Goal: Use online tool/utility: Utilize a website feature to perform a specific function

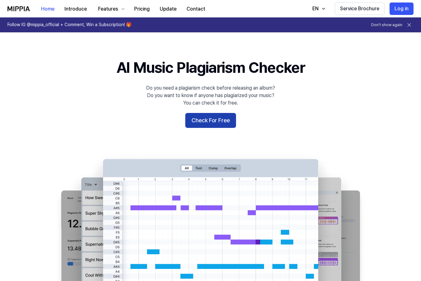
click at [210, 120] on button "Check For Free" at bounding box center [210, 120] width 51 height 15
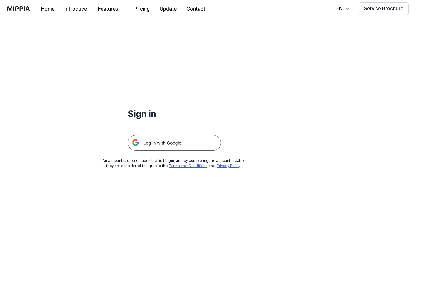
click at [146, 143] on img at bounding box center [174, 143] width 93 height 16
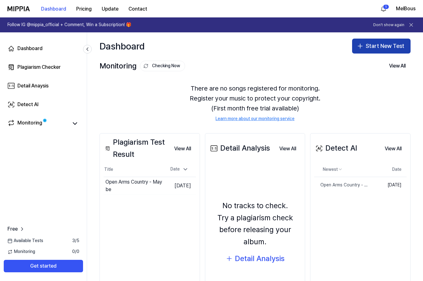
click at [376, 48] on button "Start New Test" at bounding box center [381, 46] width 59 height 15
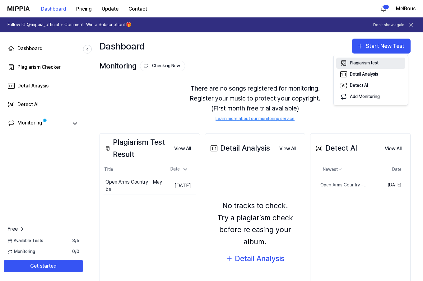
click at [372, 63] on div "Plagiarism test" at bounding box center [364, 63] width 29 height 6
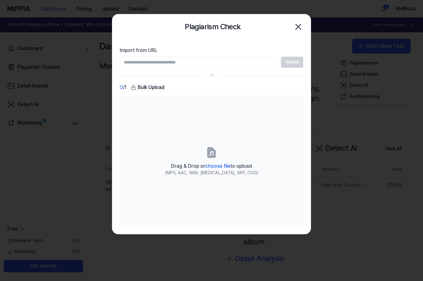
click at [198, 63] on input "Import from URL" at bounding box center [199, 62] width 159 height 11
paste input "**********"
type input "**********"
click at [291, 63] on button "Upload" at bounding box center [292, 62] width 22 height 11
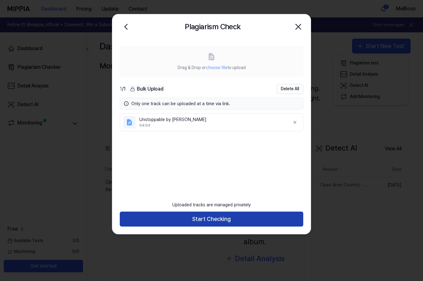
click at [209, 218] on button "Start Checking" at bounding box center [212, 219] width 184 height 15
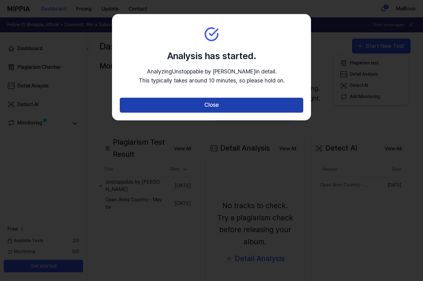
click at [211, 104] on button "Close" at bounding box center [212, 105] width 184 height 15
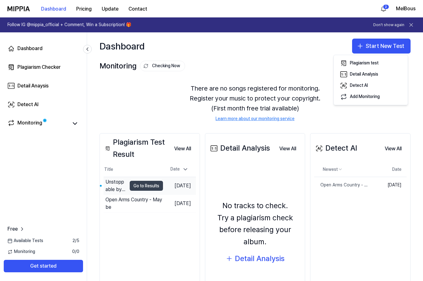
click at [136, 185] on button "Go to Results" at bounding box center [146, 186] width 33 height 10
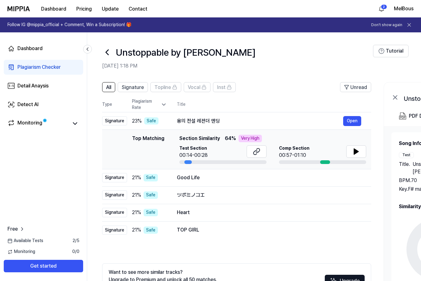
click at [45, 67] on div "Plagiarism Checker" at bounding box center [38, 66] width 43 height 7
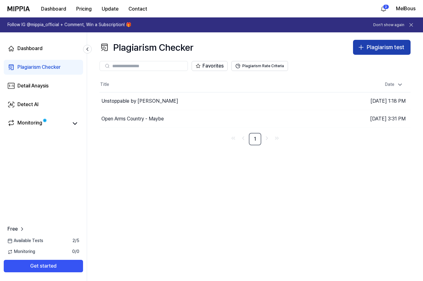
click at [375, 50] on div "Plagiarism test" at bounding box center [386, 47] width 38 height 9
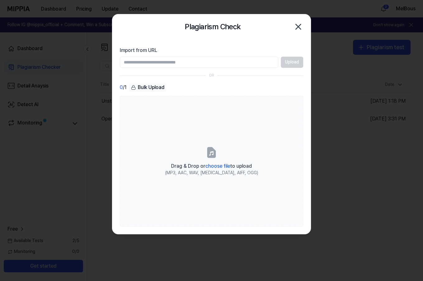
click at [160, 62] on input "Import from URL" at bounding box center [199, 62] width 159 height 11
paste input "**********"
type input "**********"
click at [295, 61] on button "Upload" at bounding box center [292, 62] width 22 height 11
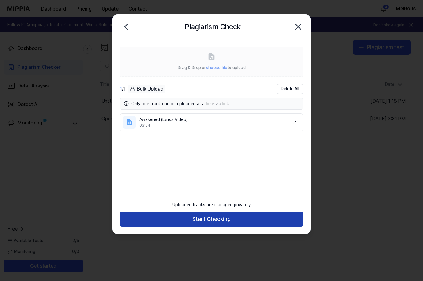
click at [227, 220] on button "Start Checking" at bounding box center [212, 219] width 184 height 15
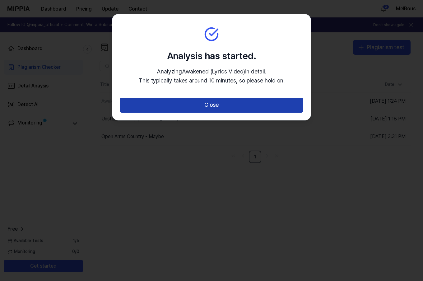
click at [204, 107] on button "Close" at bounding box center [212, 105] width 184 height 15
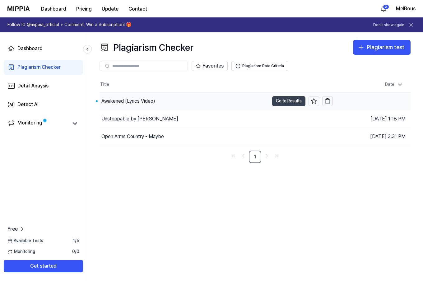
click at [284, 104] on button "Go to Results" at bounding box center [288, 101] width 33 height 10
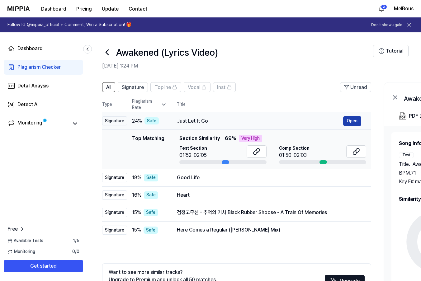
click at [354, 122] on button "Open" at bounding box center [352, 121] width 18 height 10
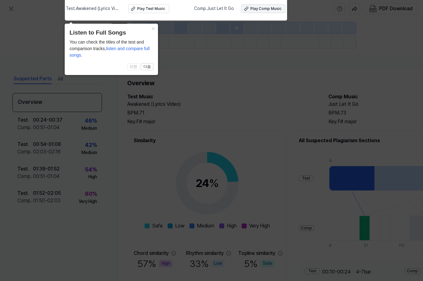
click at [258, 9] on div "Play Comp Music" at bounding box center [266, 8] width 31 height 5
click at [44, 17] on icon at bounding box center [211, 139] width 423 height 284
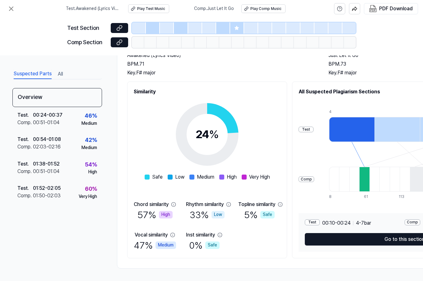
scroll to position [51, 0]
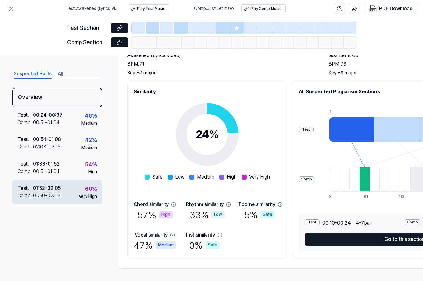
click at [74, 192] on div "Test . 01:52 - 02:05 Comp . 01:50 - 02:03 60 % Very High" at bounding box center [57, 192] width 90 height 24
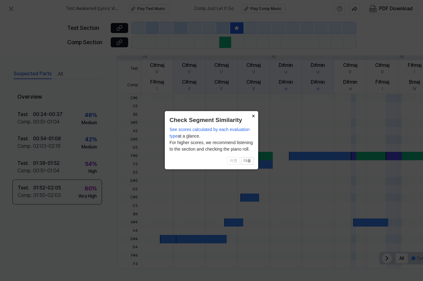
click at [253, 116] on button "×" at bounding box center [253, 115] width 10 height 9
